Goal: Transaction & Acquisition: Purchase product/service

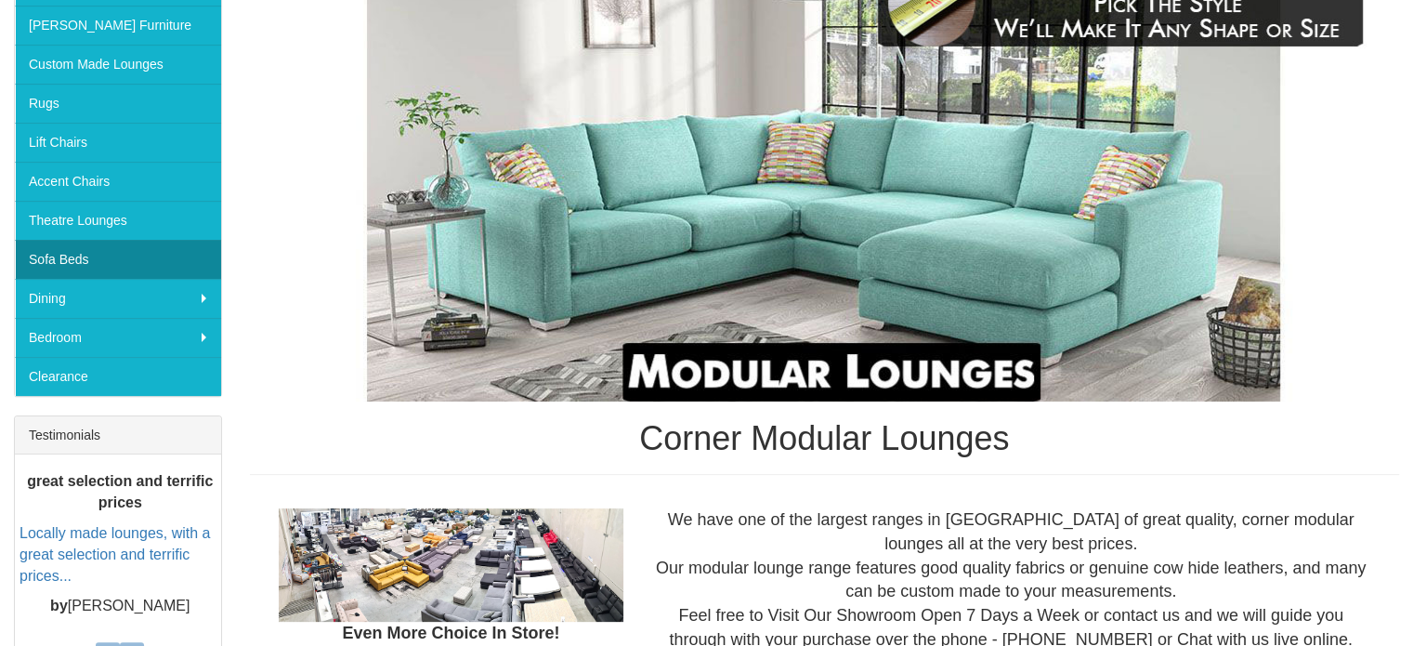
scroll to position [279, 0]
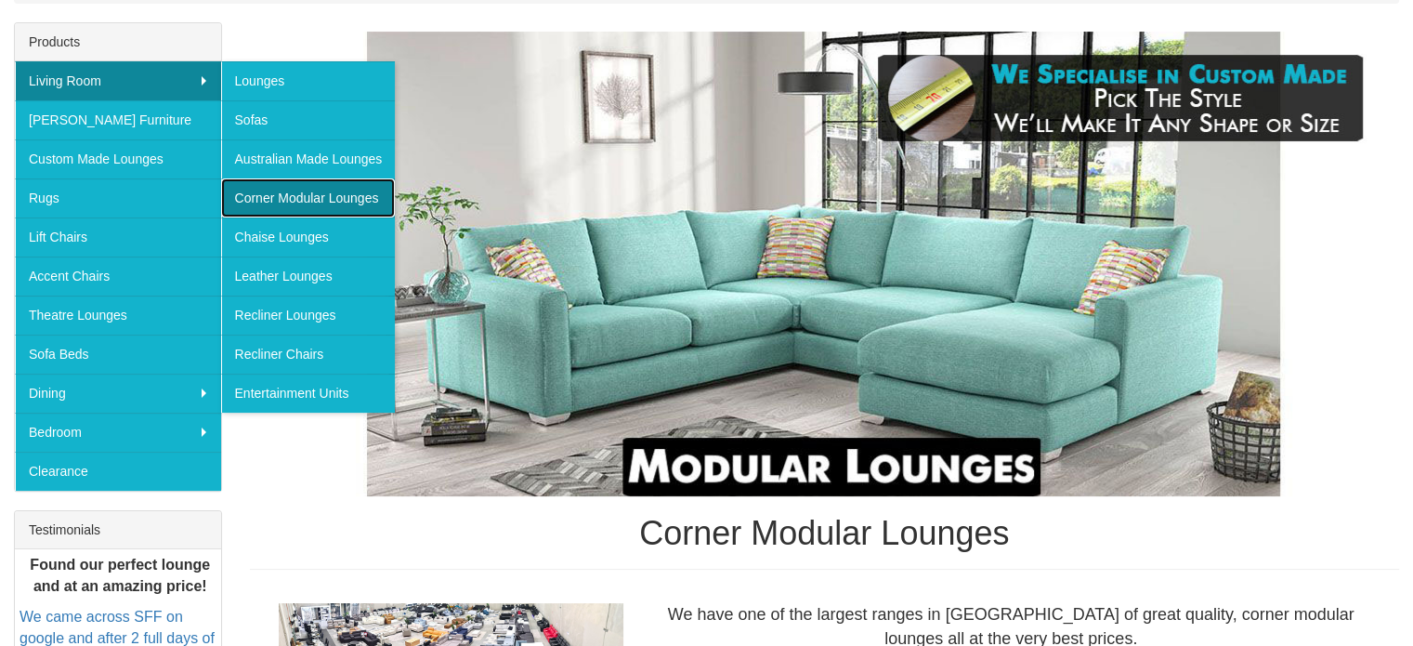
click at [310, 200] on link "Corner Modular Lounges" at bounding box center [308, 197] width 175 height 39
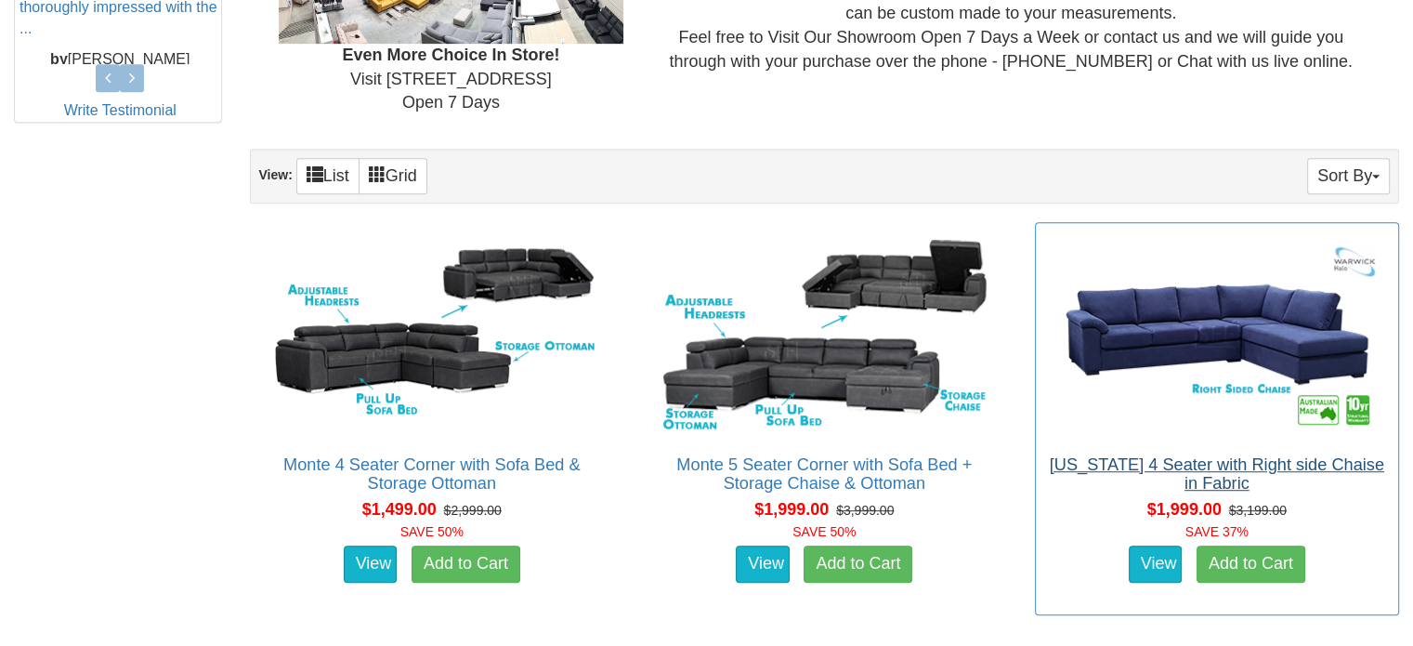
scroll to position [1022, 0]
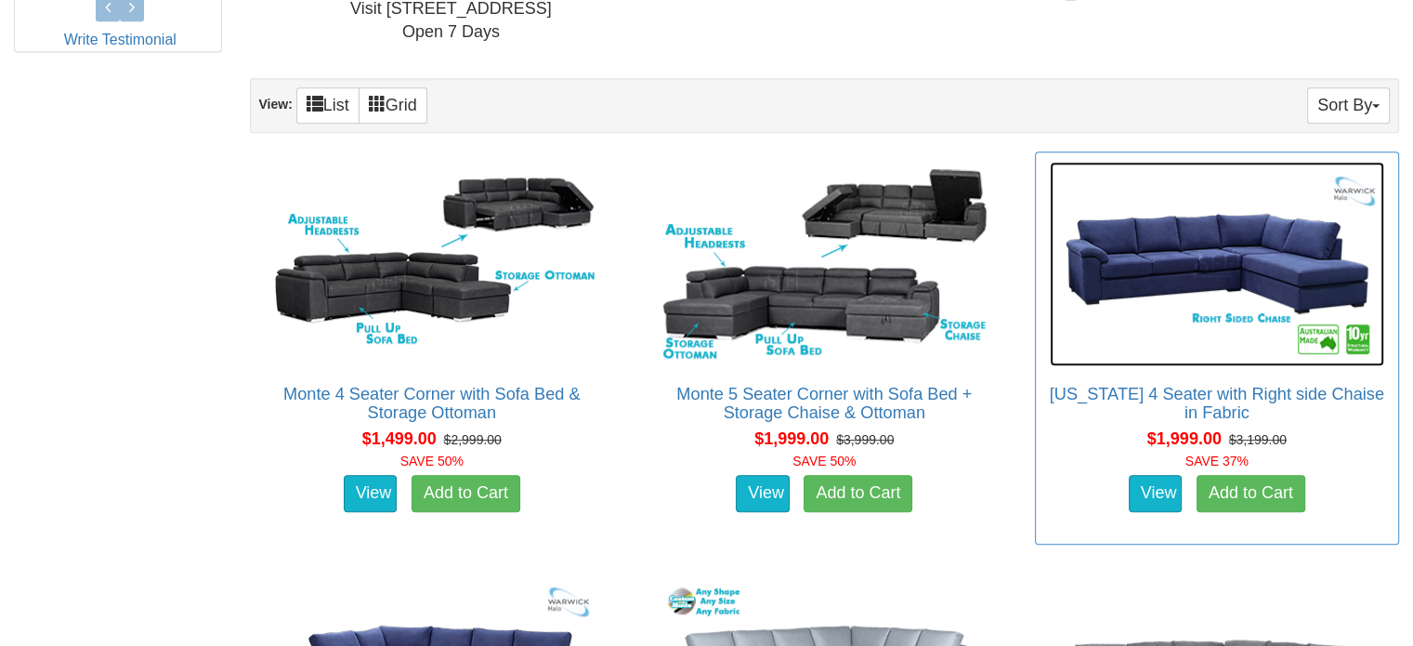
click at [1197, 268] on img at bounding box center [1217, 264] width 334 height 204
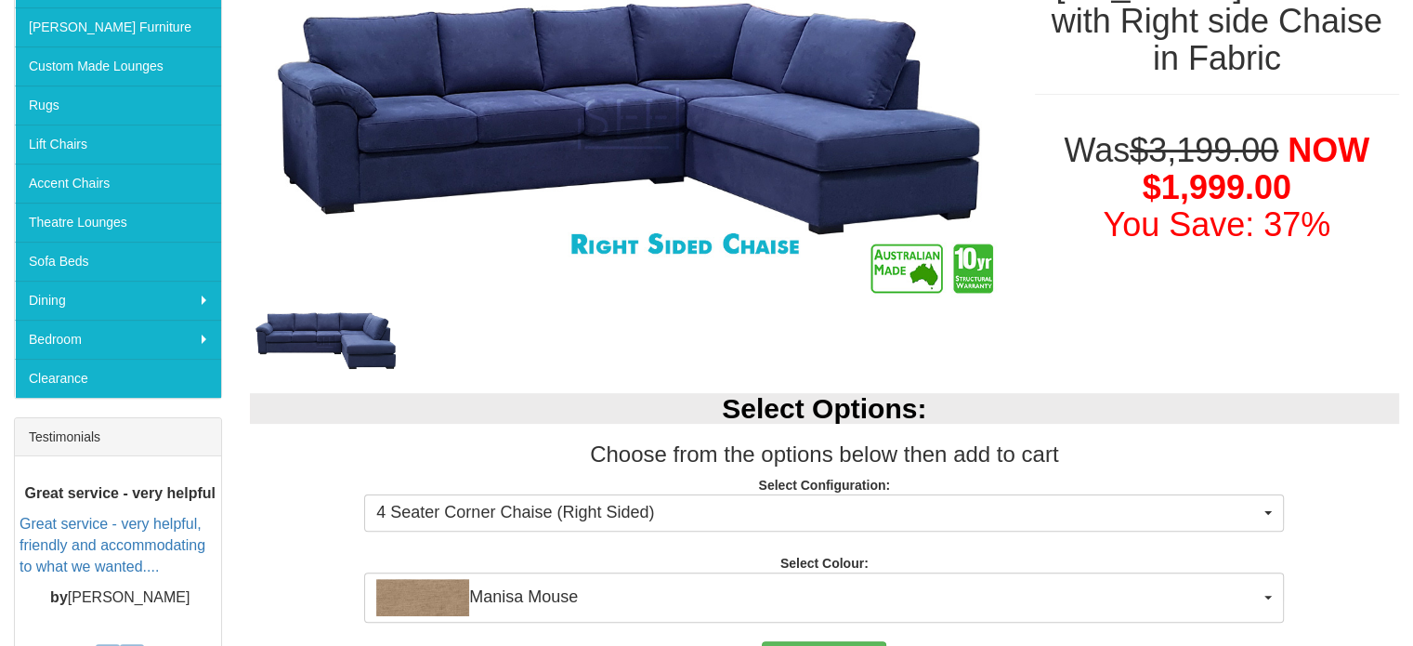
scroll to position [557, 0]
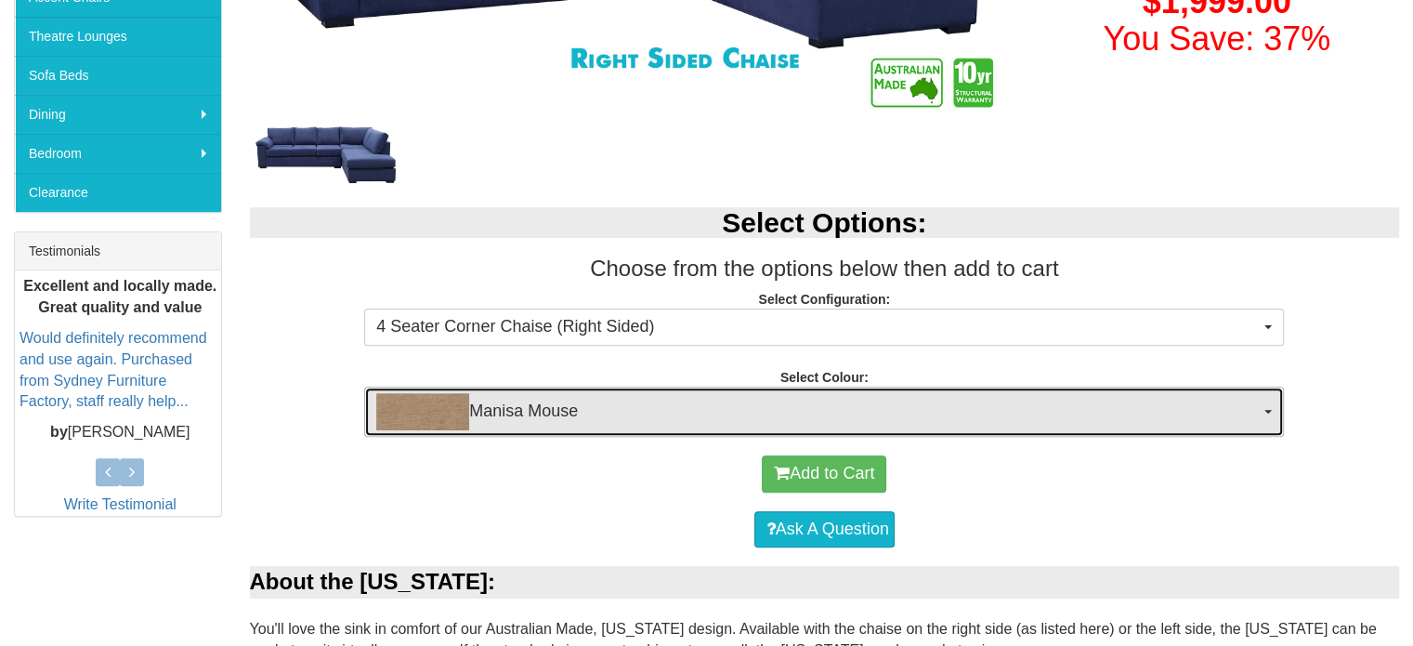
click at [861, 406] on span "Manisa Mouse" at bounding box center [817, 411] width 883 height 37
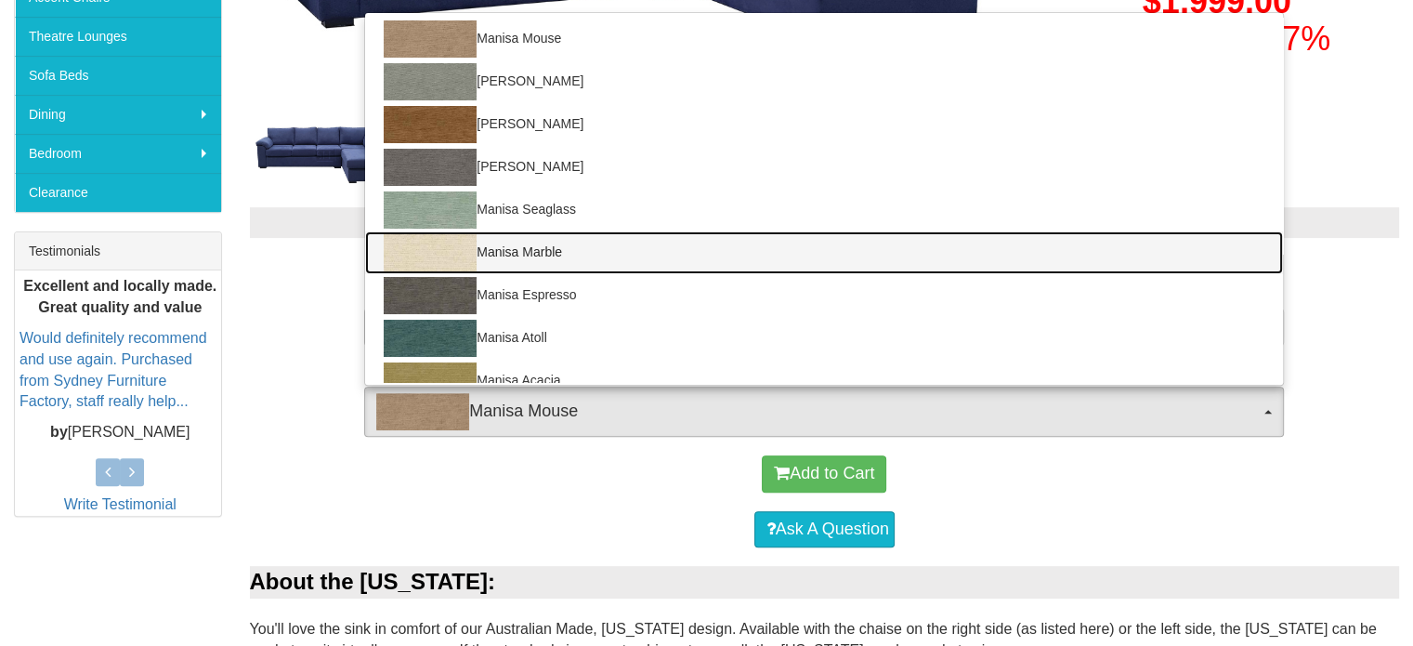
click at [476, 252] on link "Manisa Marble" at bounding box center [824, 252] width 918 height 43
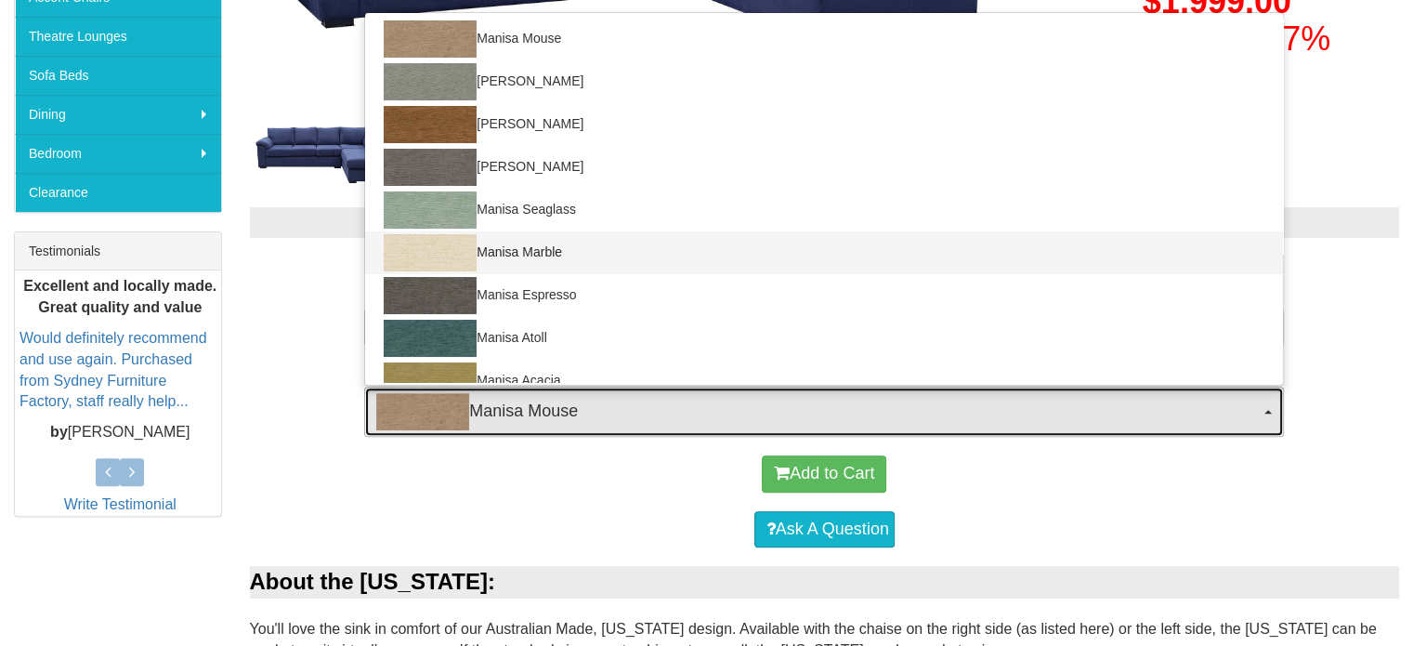
select select "1527"
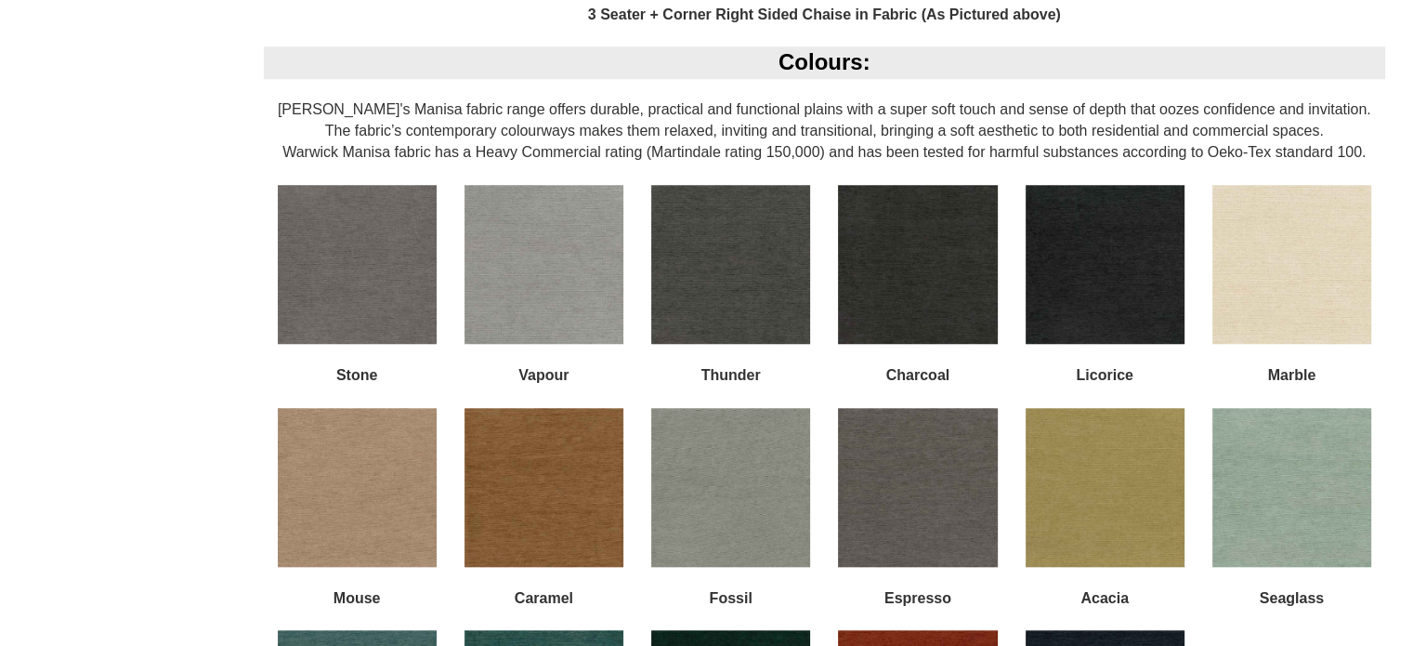
scroll to position [1672, 0]
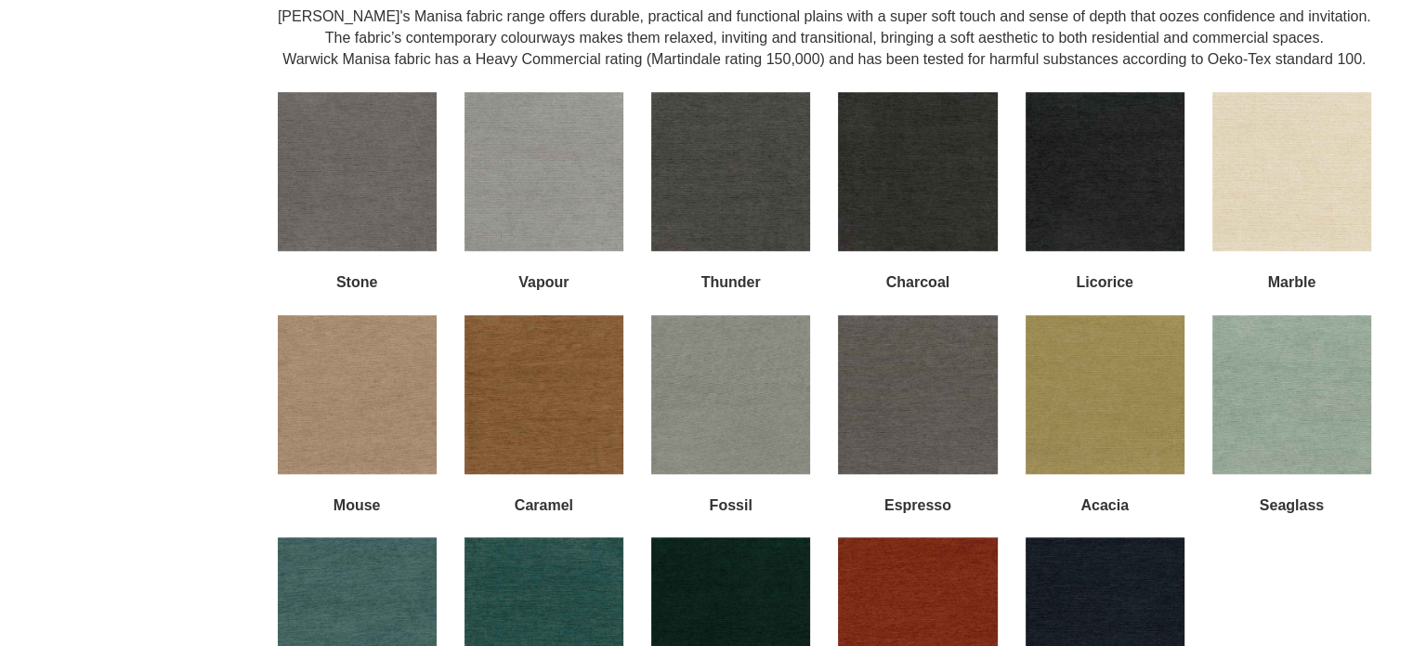
click at [1297, 153] on img at bounding box center [1291, 171] width 159 height 159
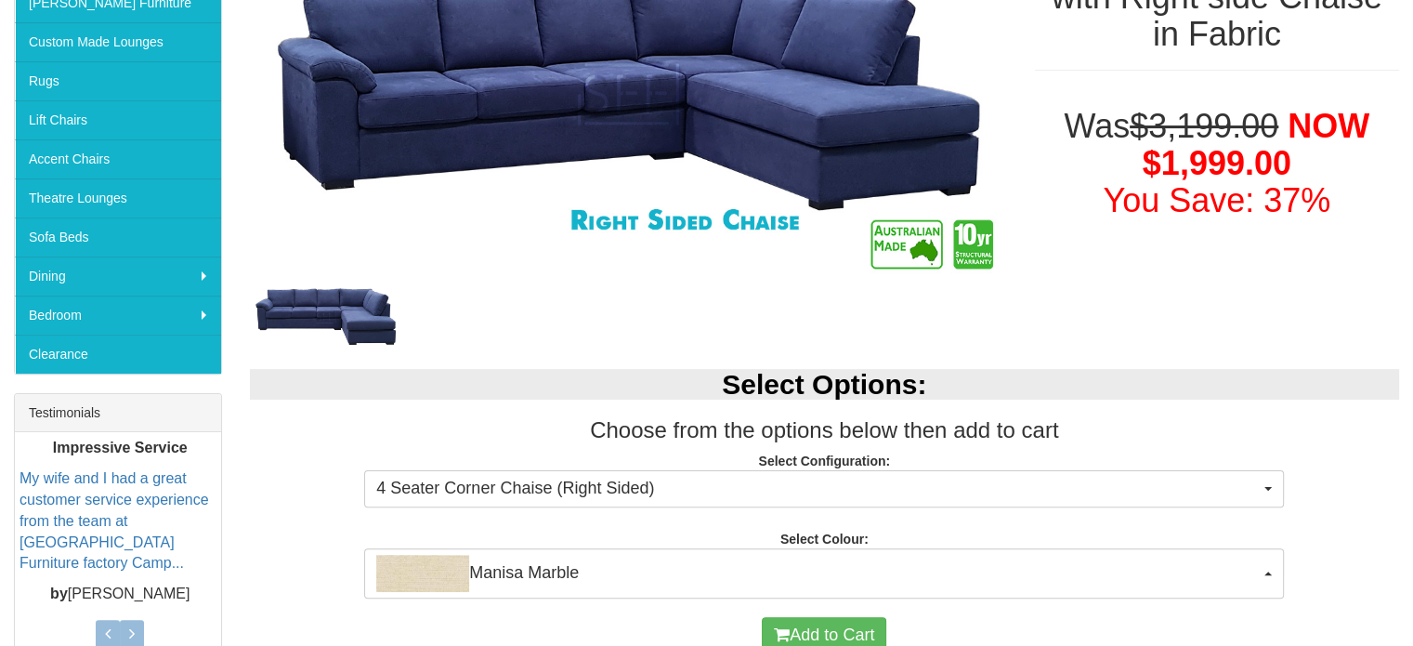
scroll to position [0, 0]
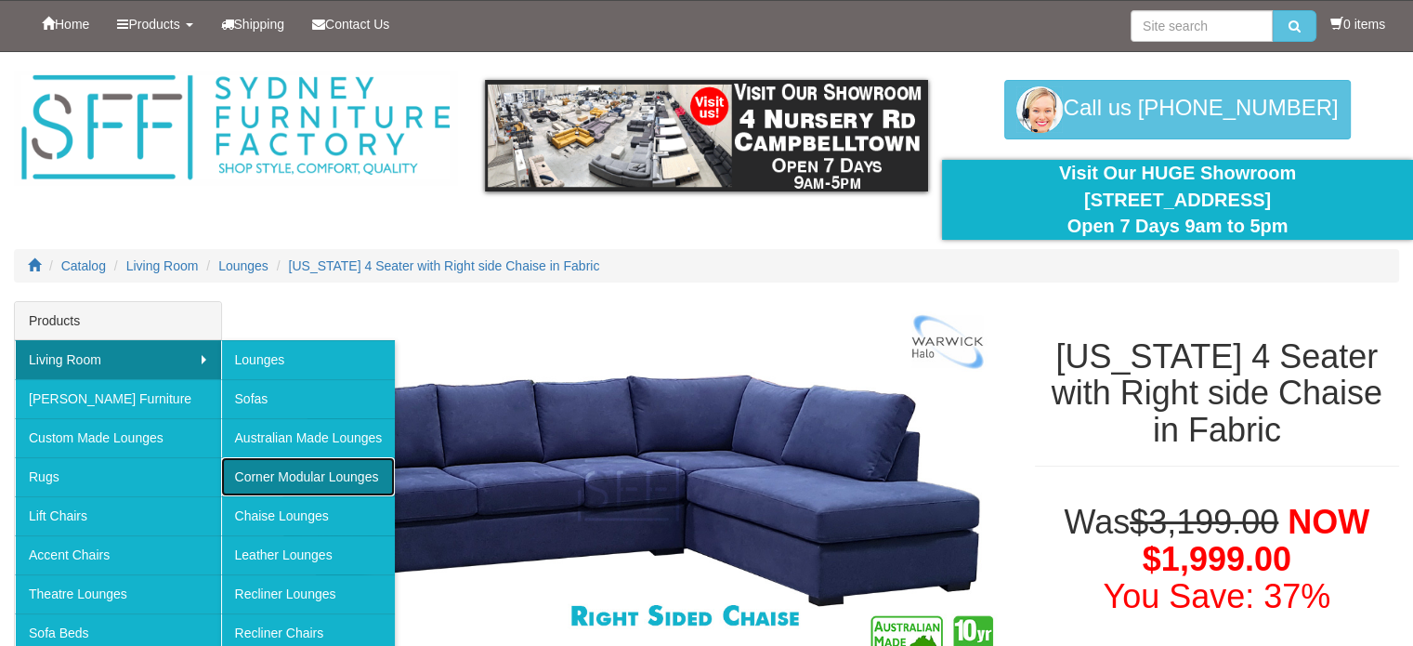
click at [300, 477] on link "Corner Modular Lounges" at bounding box center [308, 476] width 175 height 39
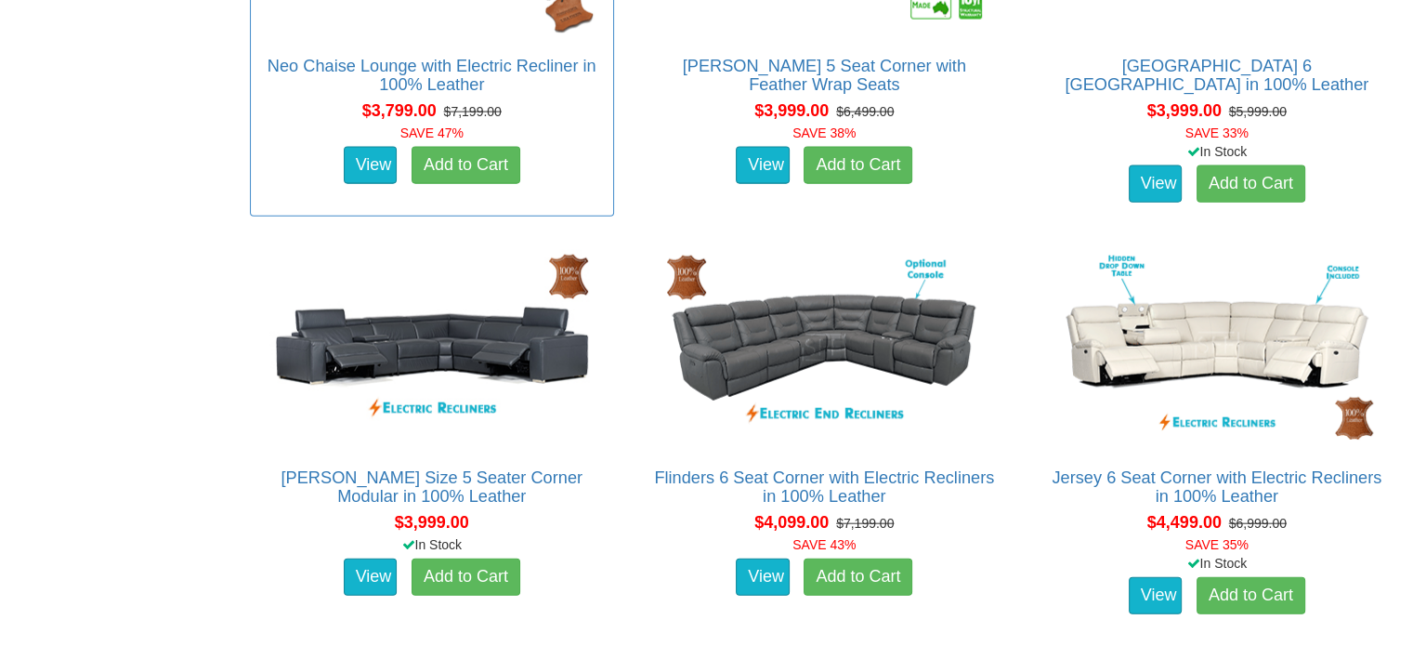
scroll to position [4088, 0]
